Goal: Navigation & Orientation: Find specific page/section

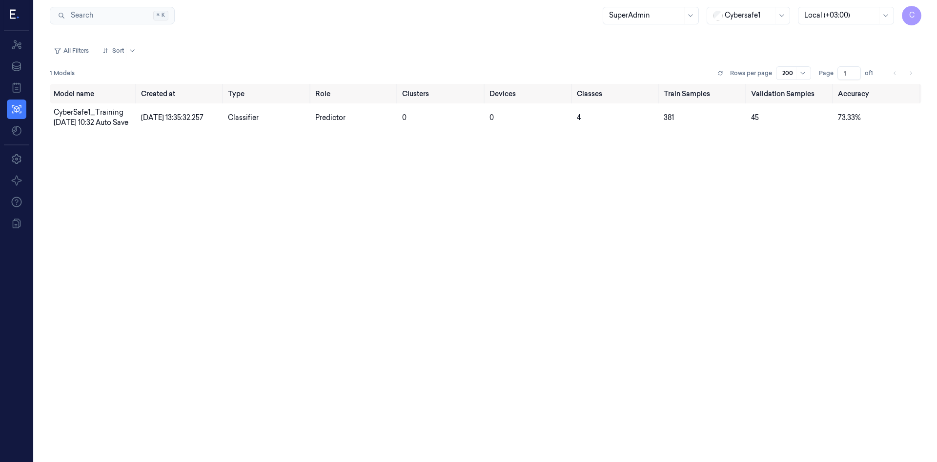
click at [17, 14] on icon at bounding box center [15, 15] width 10 height 15
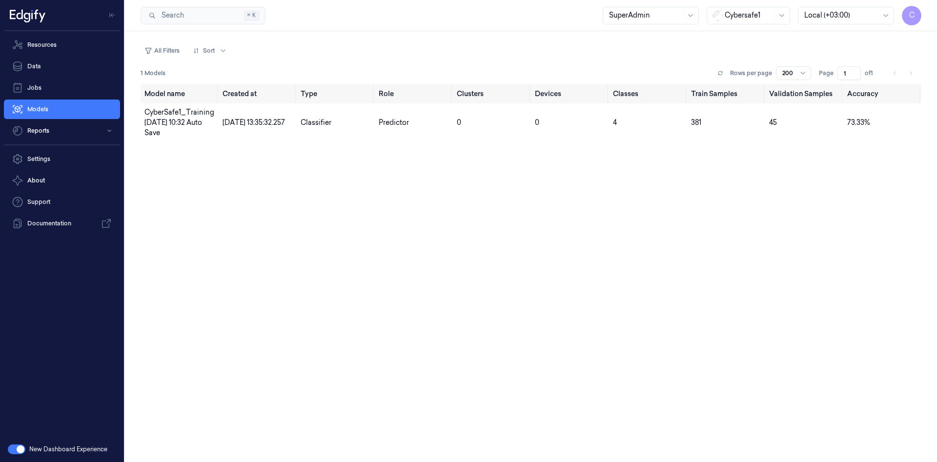
click at [18, 453] on button "button" at bounding box center [17, 449] width 18 height 10
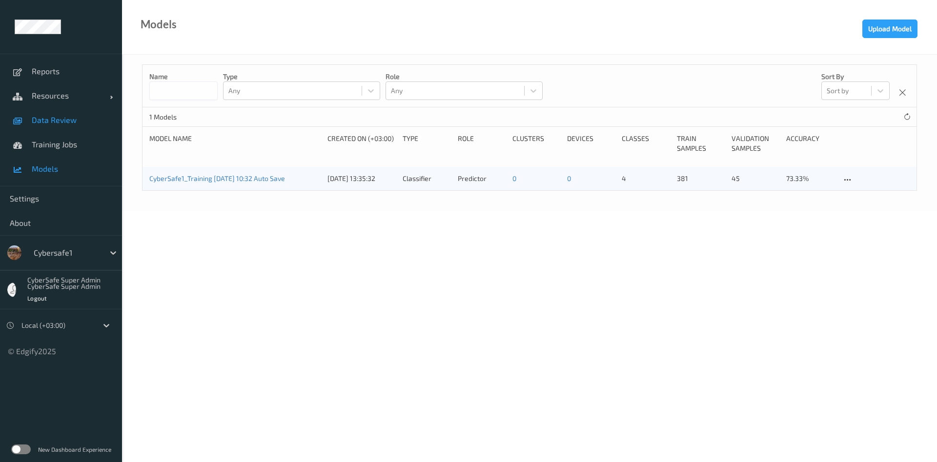
click at [67, 120] on span "Data Review" at bounding box center [72, 120] width 80 height 10
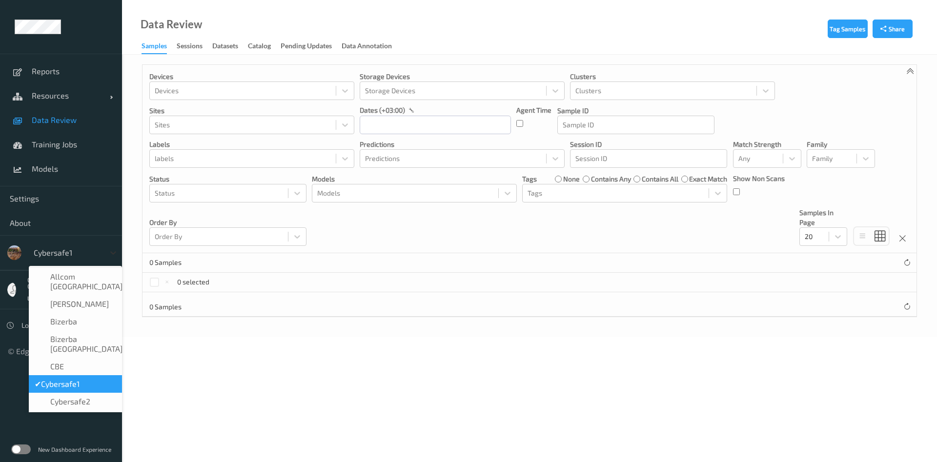
click at [112, 254] on icon at bounding box center [113, 253] width 10 height 10
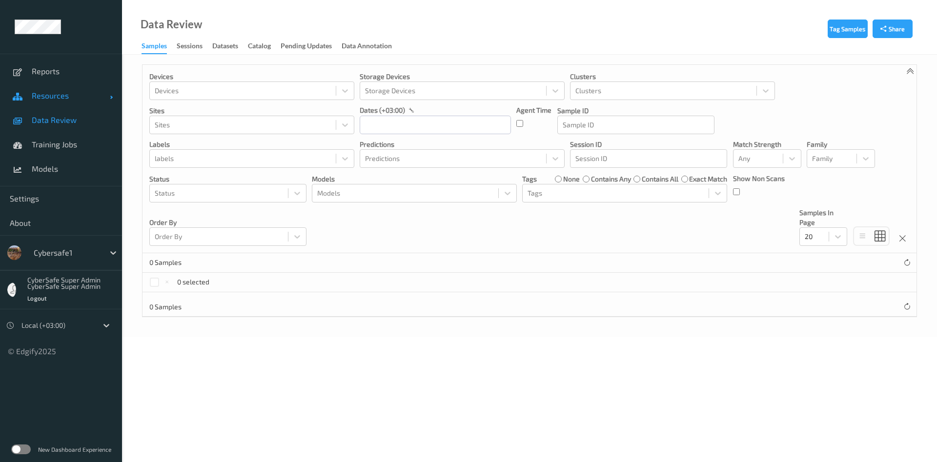
click at [97, 96] on span "Resources" at bounding box center [71, 96] width 78 height 10
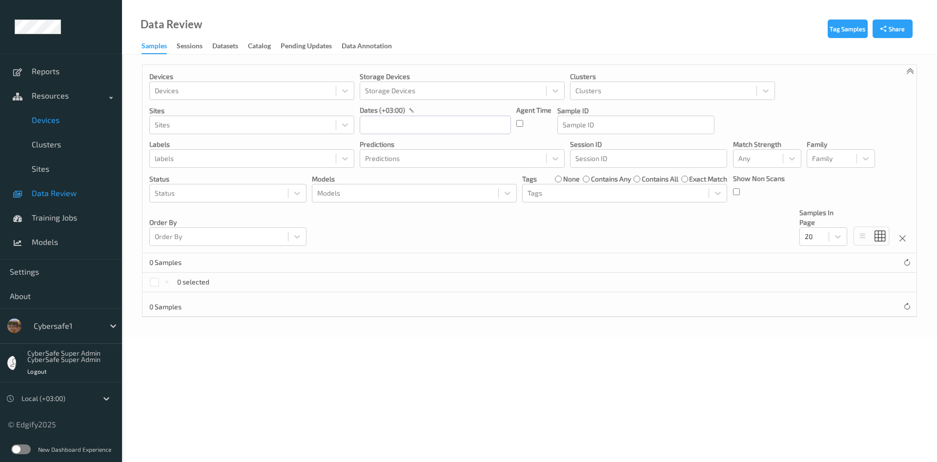
click at [54, 124] on span "Devices" at bounding box center [72, 120] width 80 height 10
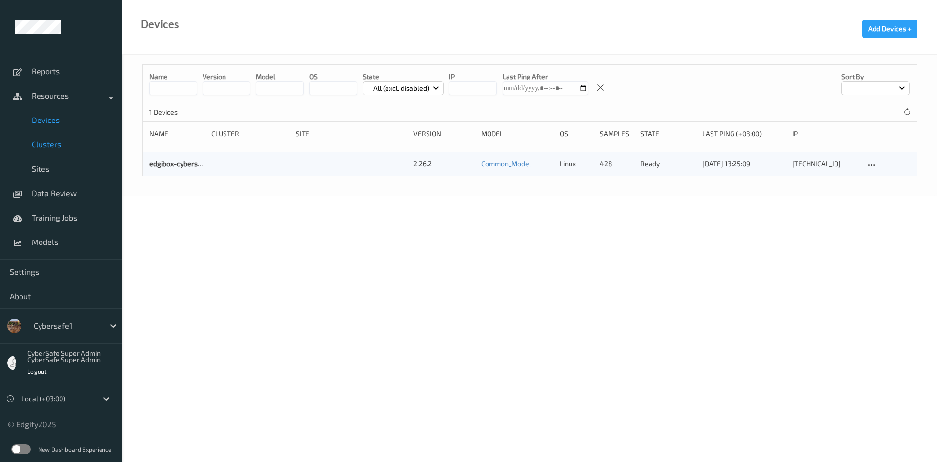
click at [51, 142] on span "Clusters" at bounding box center [72, 145] width 80 height 10
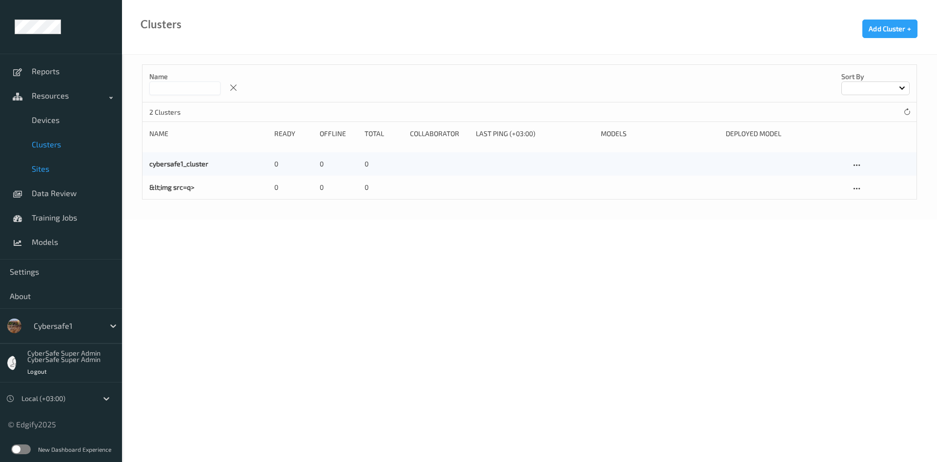
click at [42, 169] on span "Sites" at bounding box center [72, 169] width 80 height 10
